Goal: Task Accomplishment & Management: Use online tool/utility

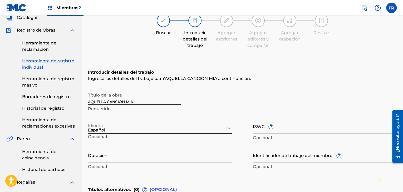
scroll to position [27, 0]
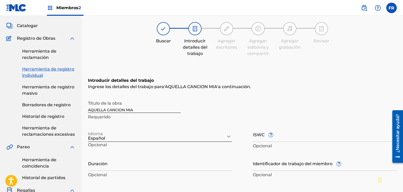
click at [30, 26] on font "Catalogar" at bounding box center [27, 25] width 21 height 5
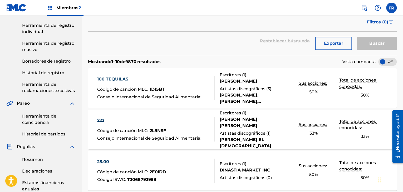
scroll to position [105, 0]
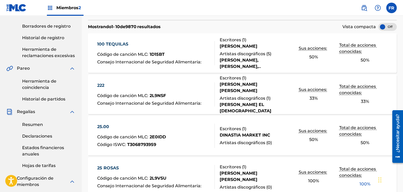
click at [37, 126] on font "Resumen" at bounding box center [32, 124] width 21 height 5
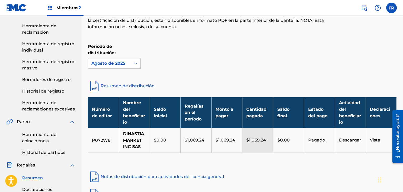
scroll to position [53, 0]
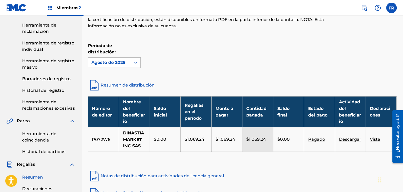
click at [136, 61] on icon at bounding box center [135, 62] width 5 height 5
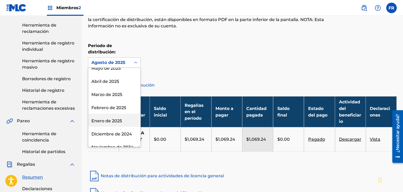
click at [117, 118] on font "Enero de 2025" at bounding box center [106, 120] width 31 height 5
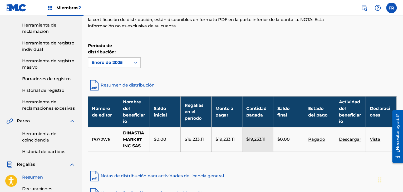
click at [354, 141] on font "Descargar" at bounding box center [350, 139] width 22 height 5
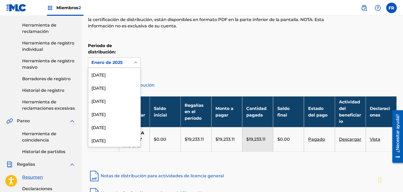
click at [133, 60] on div at bounding box center [135, 62] width 9 height 9
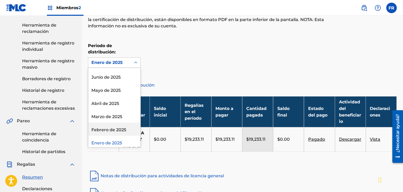
click at [116, 127] on font "Febrero de 2025" at bounding box center [108, 129] width 35 height 5
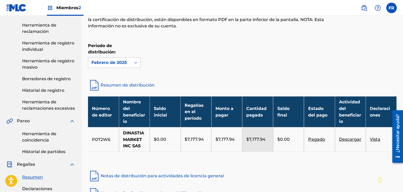
click at [355, 140] on font "Descargar" at bounding box center [350, 139] width 22 height 5
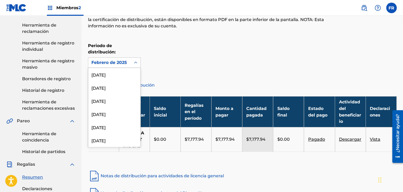
click at [130, 63] on div "Febrero de 2025" at bounding box center [109, 63] width 43 height 10
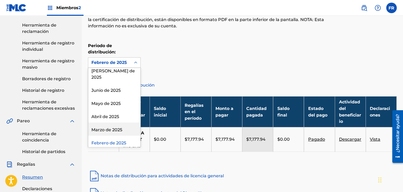
click at [117, 127] on font "Marzo de 2025" at bounding box center [106, 129] width 31 height 5
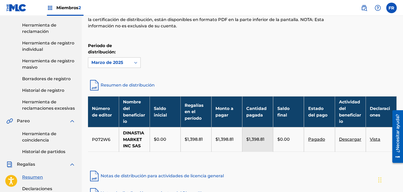
click at [348, 142] on font "Descargar" at bounding box center [350, 139] width 22 height 5
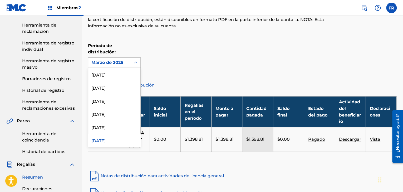
click at [117, 61] on font "Marzo de 2025" at bounding box center [107, 62] width 32 height 5
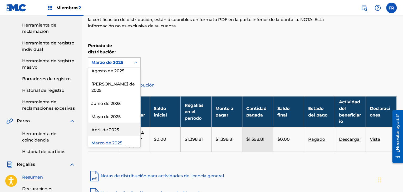
click at [114, 127] on font "Abril de 2025" at bounding box center [105, 129] width 28 height 5
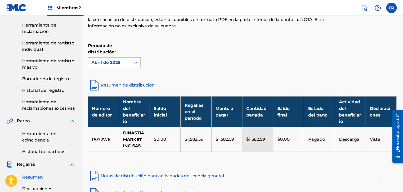
click at [353, 140] on font "Descargar" at bounding box center [350, 139] width 22 height 5
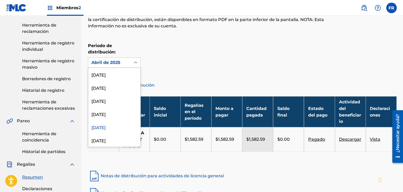
click at [131, 64] on div at bounding box center [135, 62] width 9 height 9
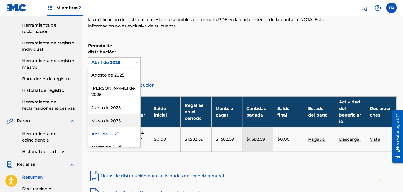
click at [105, 118] on font "Mayo de 2025" at bounding box center [105, 120] width 29 height 5
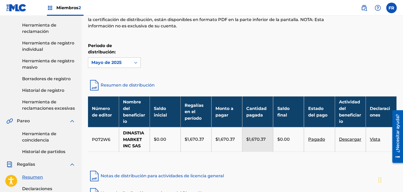
click at [348, 140] on font "Descargar" at bounding box center [350, 139] width 22 height 5
click at [123, 65] on div "Mayo de 2025" at bounding box center [109, 62] width 36 height 6
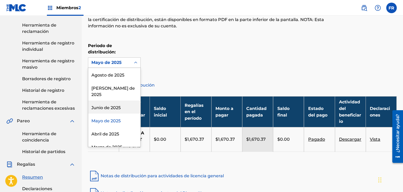
click at [111, 105] on font "Junio ​​de 2025" at bounding box center [105, 107] width 29 height 5
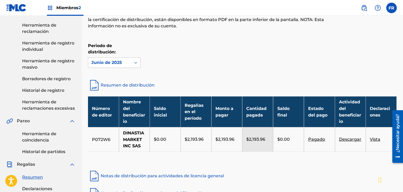
click at [357, 142] on font "Descargar" at bounding box center [350, 139] width 22 height 5
click at [133, 62] on div at bounding box center [135, 62] width 9 height 9
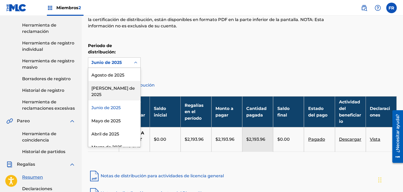
click at [106, 88] on font "[PERSON_NAME] de 2025" at bounding box center [112, 91] width 43 height 11
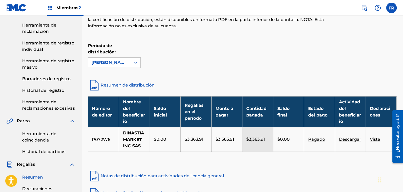
click at [348, 140] on font "Descargar" at bounding box center [350, 139] width 22 height 5
click at [131, 64] on div at bounding box center [135, 62] width 9 height 9
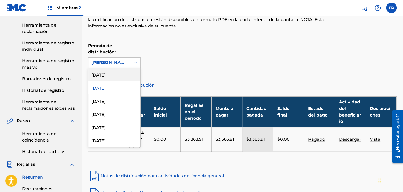
click at [109, 73] on div "[DATE]" at bounding box center [114, 74] width 52 height 13
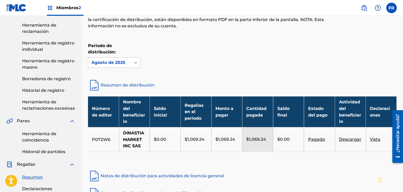
click at [345, 141] on font "Descargar" at bounding box center [350, 139] width 22 height 5
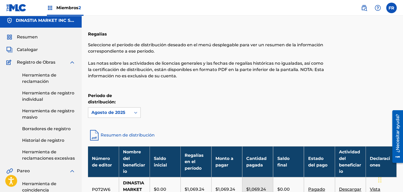
scroll to position [0, 0]
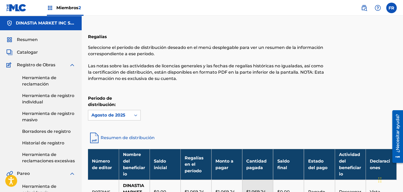
click at [32, 80] on font "Herramienta de reclamación" at bounding box center [39, 80] width 34 height 11
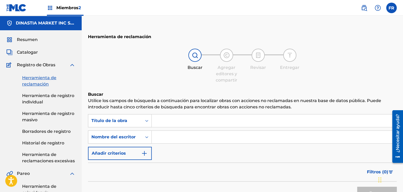
click at [43, 97] on font "Herramienta de registro individual" at bounding box center [48, 98] width 52 height 11
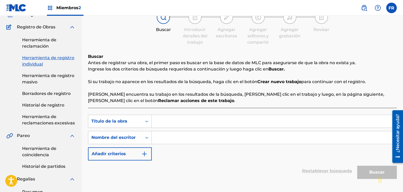
scroll to position [79, 0]
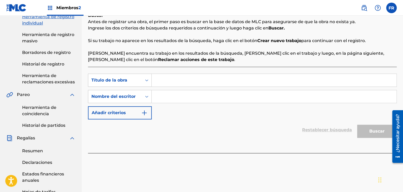
click at [160, 94] on input "Formulario de búsqueda" at bounding box center [274, 96] width 244 height 13
drag, startPoint x: 206, startPoint y: 96, endPoint x: 154, endPoint y: 100, distance: 52.7
click at [154, 100] on input "[PERSON_NAME] thays" at bounding box center [274, 96] width 244 height 13
type input "[PERSON_NAME] thays"
click at [184, 121] on div "Restablecer búsqueda Buscar" at bounding box center [242, 129] width 308 height 21
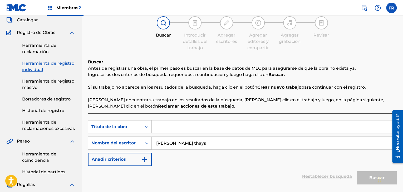
scroll to position [0, 0]
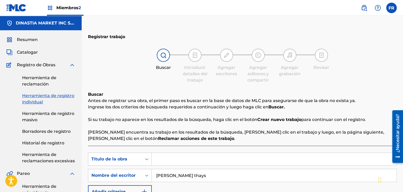
click at [36, 76] on font "Herramienta de reclamación" at bounding box center [39, 80] width 34 height 11
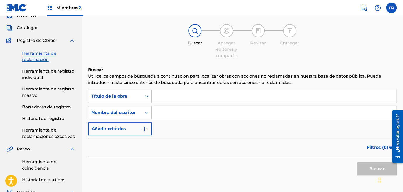
scroll to position [53, 0]
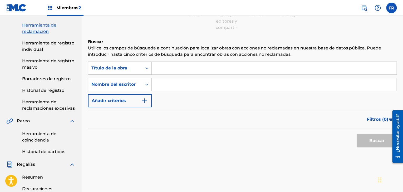
click at [168, 86] on input "Formulario de búsqueda" at bounding box center [274, 84] width 244 height 13
paste input "[PERSON_NAME] thays"
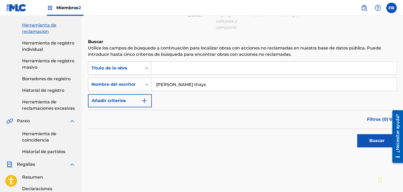
type input "[PERSON_NAME] thays"
click at [380, 145] on button "Buscar" at bounding box center [376, 140] width 39 height 13
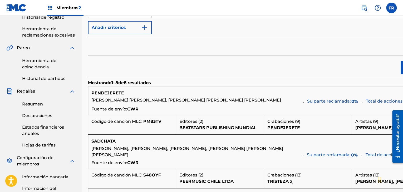
scroll to position [132, 0]
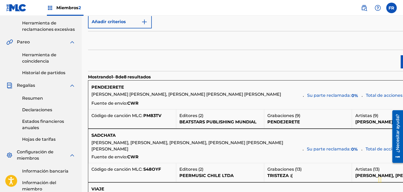
click at [287, 108] on div "Fuente de envío: CWR" at bounding box center [263, 103] width 345 height 7
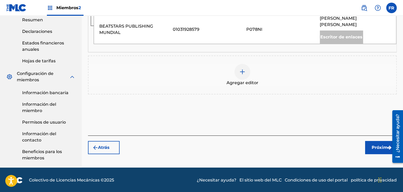
scroll to position [211, 0]
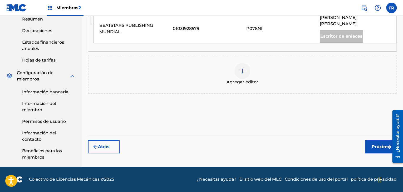
click at [91, 140] on button "Atrás" at bounding box center [104, 146] width 32 height 13
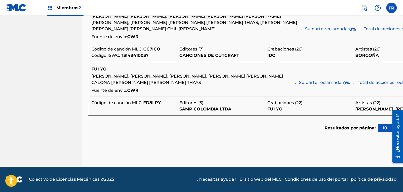
scroll to position [526, 0]
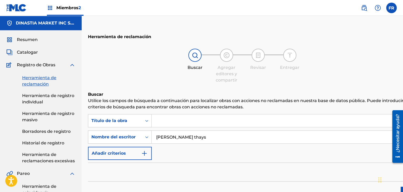
scroll to position [0, 0]
